Goal: Task Accomplishment & Management: Use online tool/utility

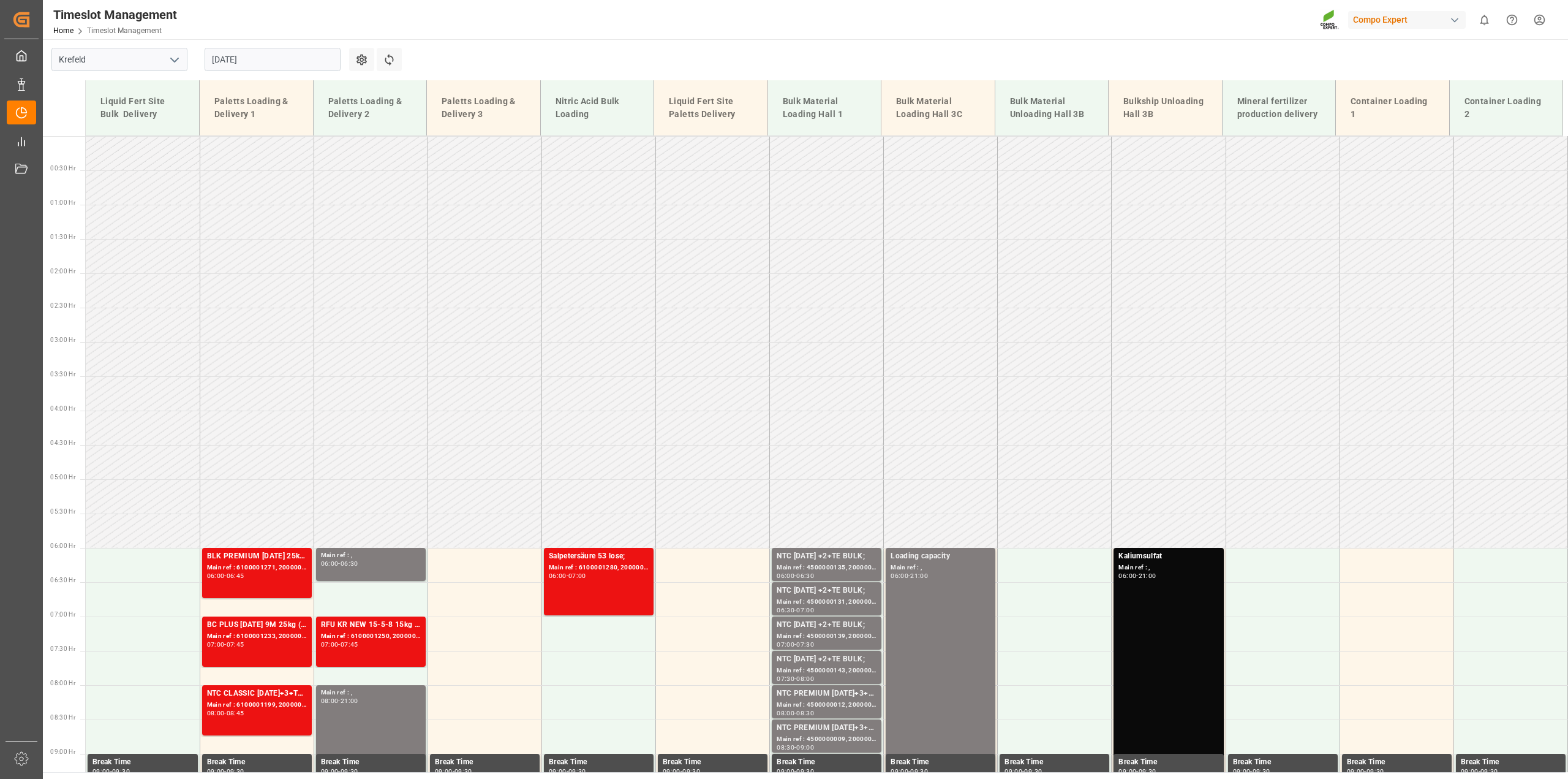
scroll to position [417, 0]
